Goal: Obtain resource: Download file/media

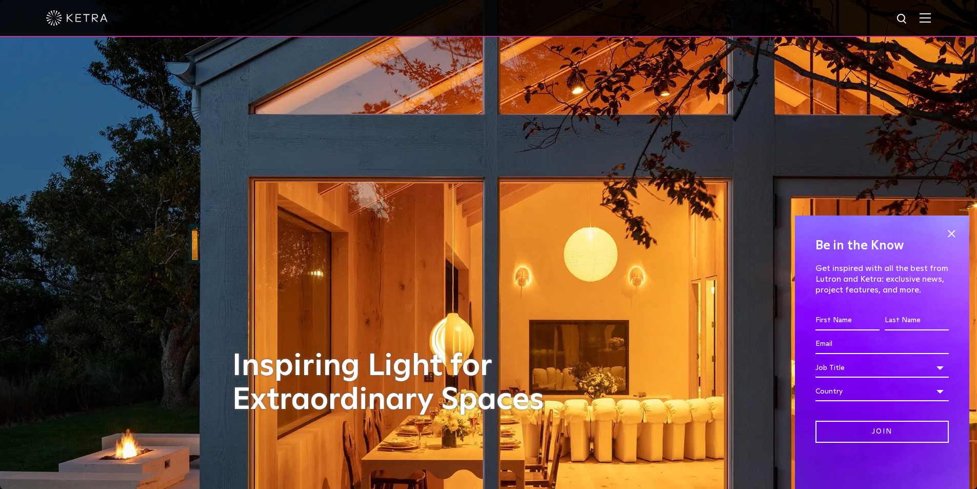
click at [931, 17] on img at bounding box center [925, 18] width 11 height 10
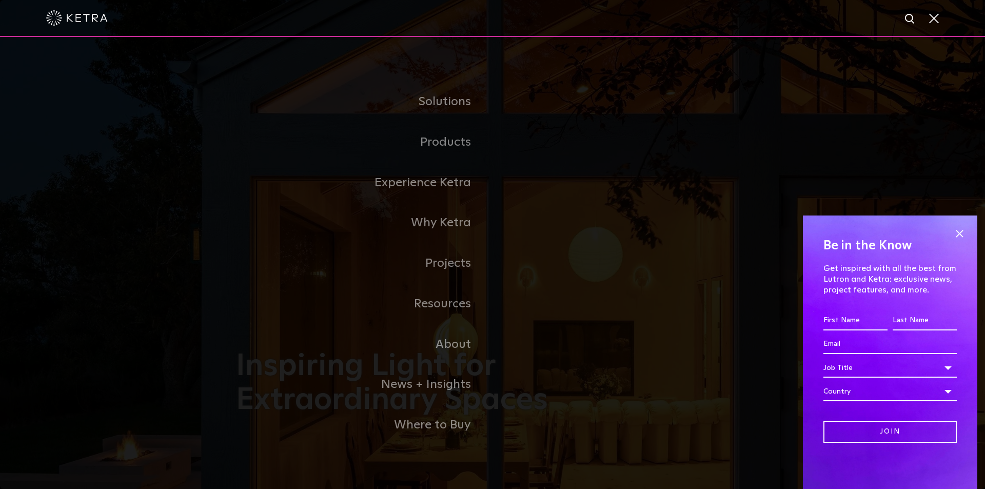
click at [0, 0] on link "Residential Products" at bounding box center [0, 0] width 0 height 0
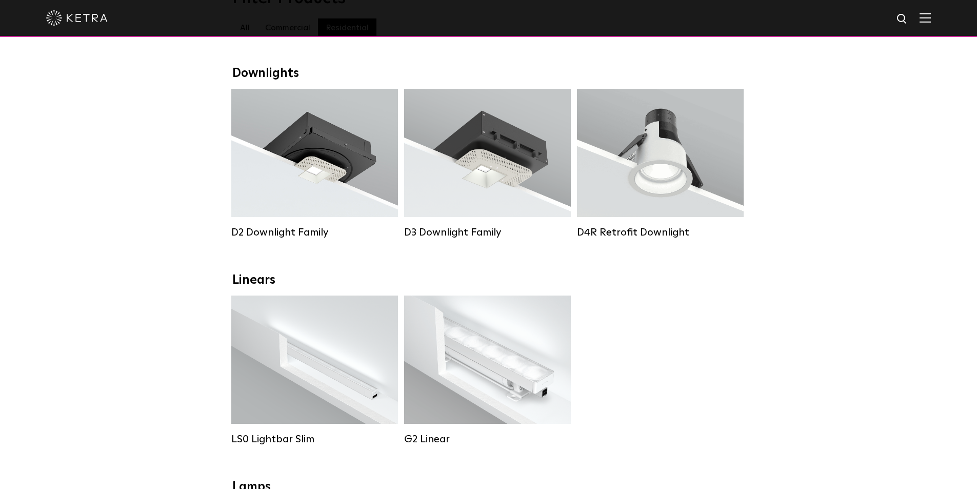
scroll to position [154, 0]
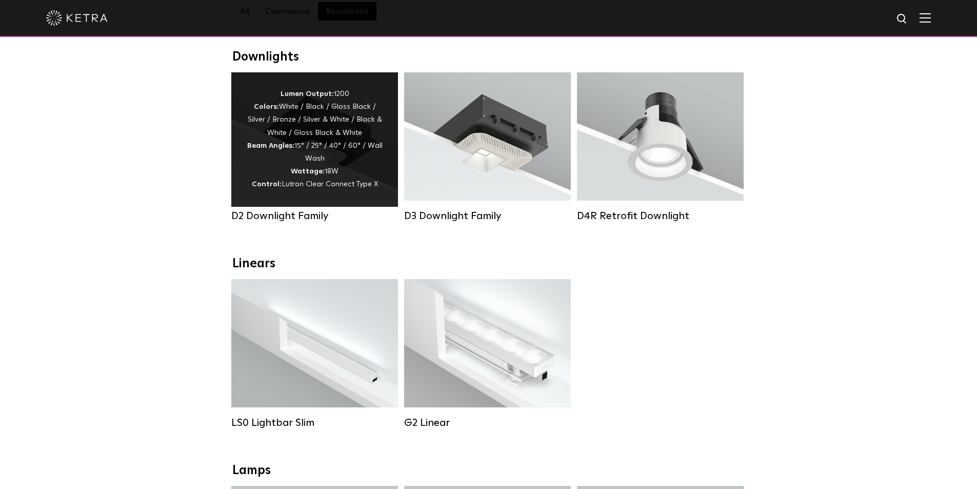
click at [359, 186] on span "Lutron Clear Connect Type X" at bounding box center [330, 184] width 96 height 7
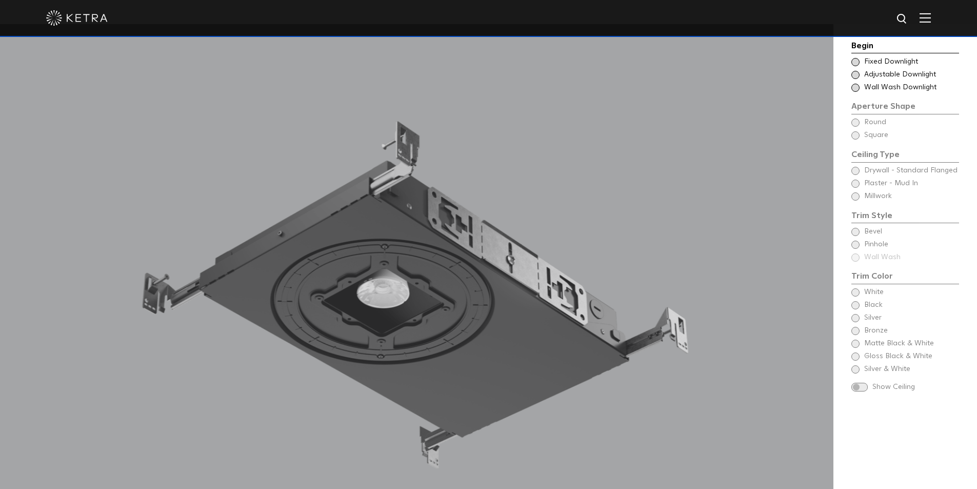
scroll to position [975, 0]
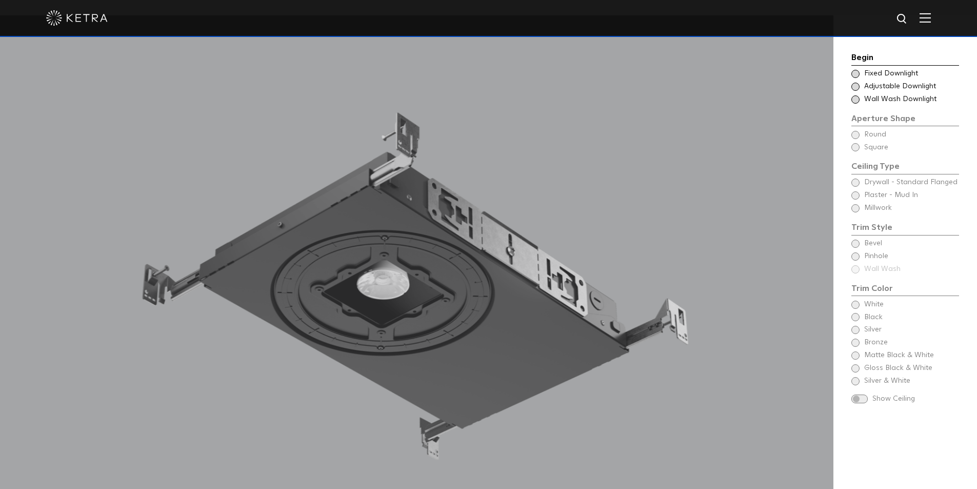
click at [854, 74] on span at bounding box center [856, 74] width 8 height 8
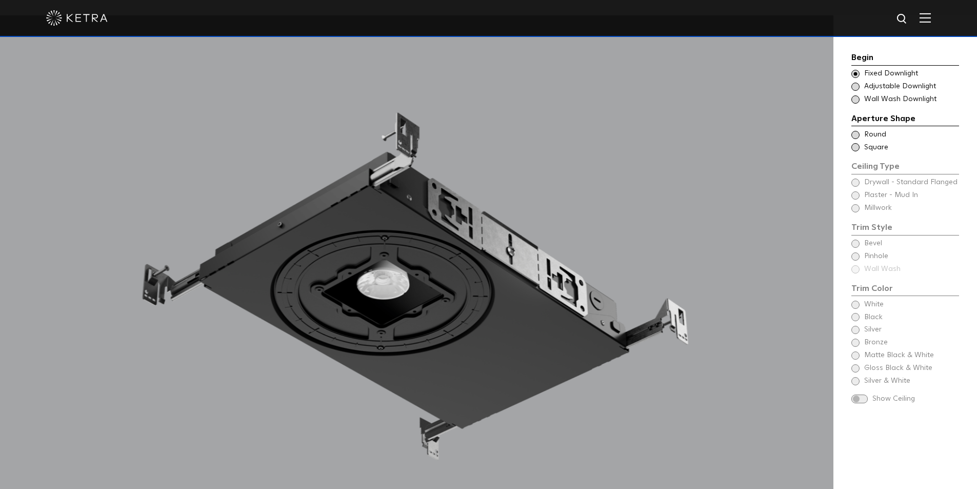
click at [855, 134] on span at bounding box center [856, 135] width 8 height 8
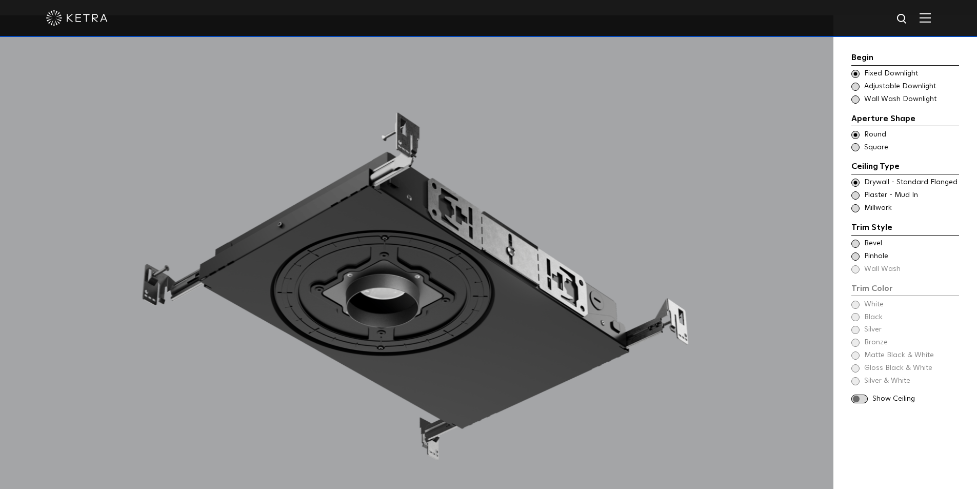
click at [855, 183] on span at bounding box center [856, 183] width 8 height 8
click at [858, 199] on div "Trim Style - Round - Flangeless Wall Wash - Round - Flangeless - Disabled Plast…" at bounding box center [906, 195] width 108 height 10
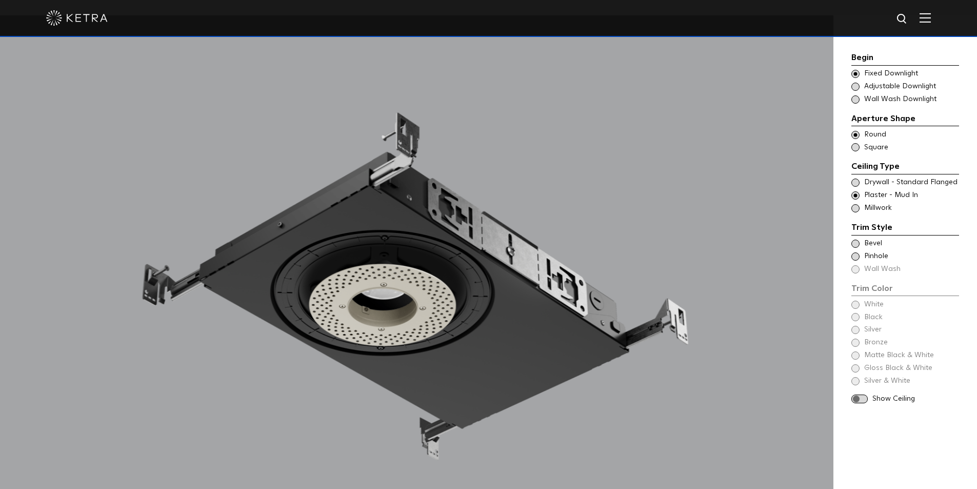
click at [858, 245] on span at bounding box center [856, 244] width 8 height 8
click at [856, 305] on span at bounding box center [856, 305] width 8 height 8
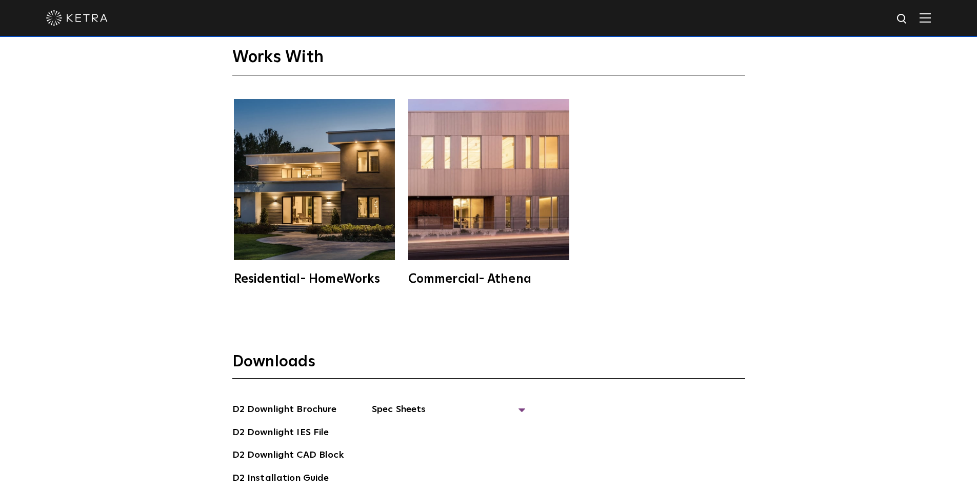
scroll to position [2822, 0]
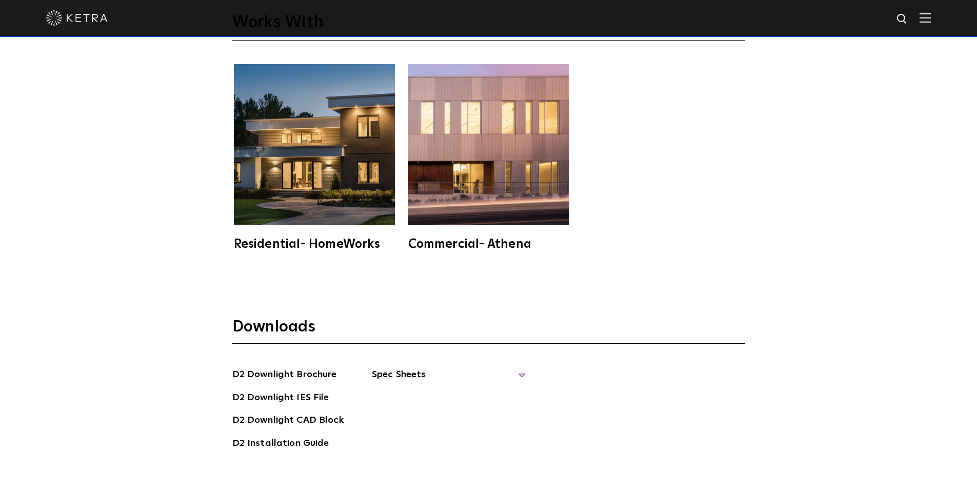
click at [403, 367] on span "Spec Sheets" at bounding box center [449, 378] width 154 height 23
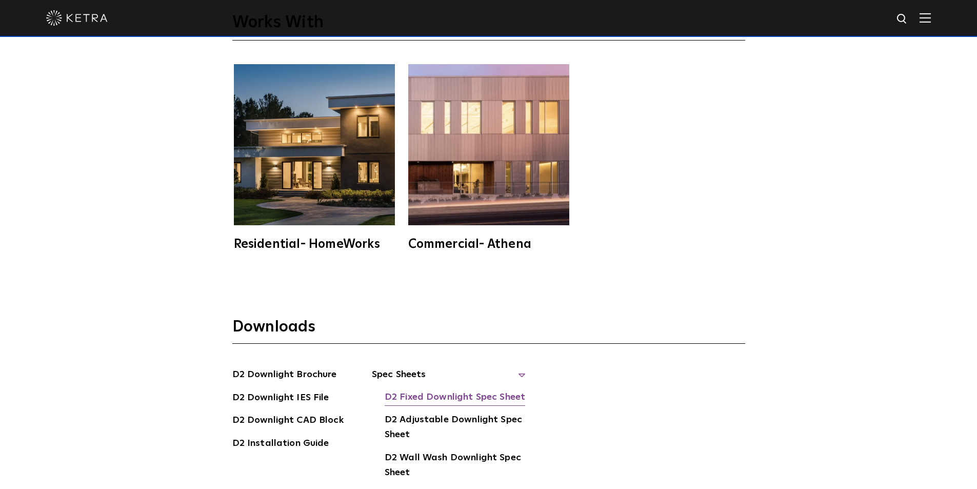
click at [446, 390] on link "D2 Fixed Downlight Spec Sheet" at bounding box center [455, 398] width 141 height 16
